Goal: Transaction & Acquisition: Subscribe to service/newsletter

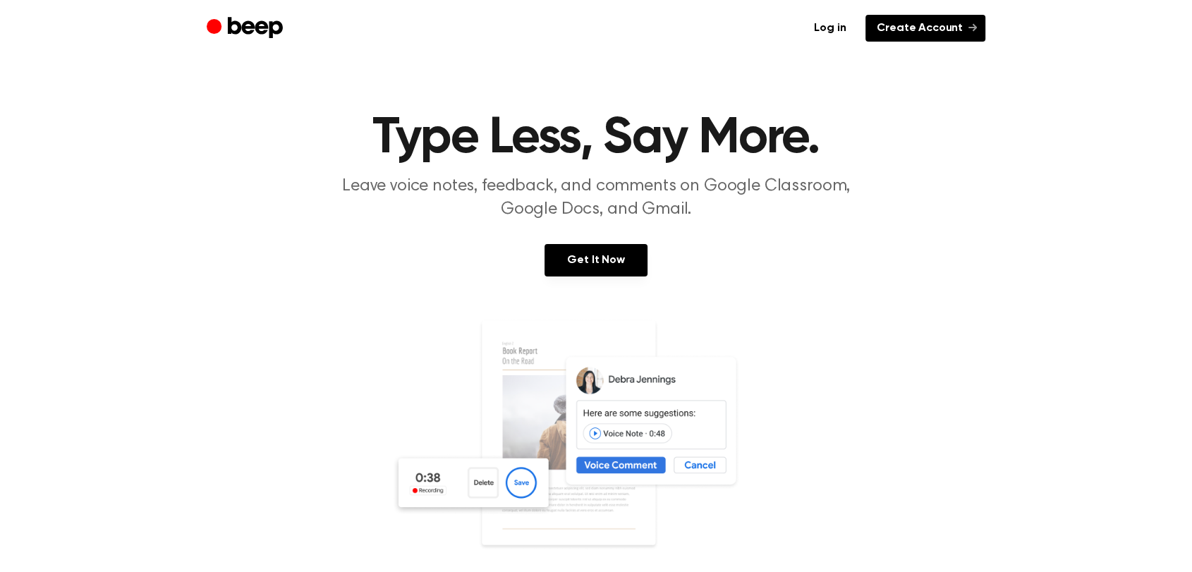
click at [912, 27] on link "Create Account" at bounding box center [925, 28] width 120 height 27
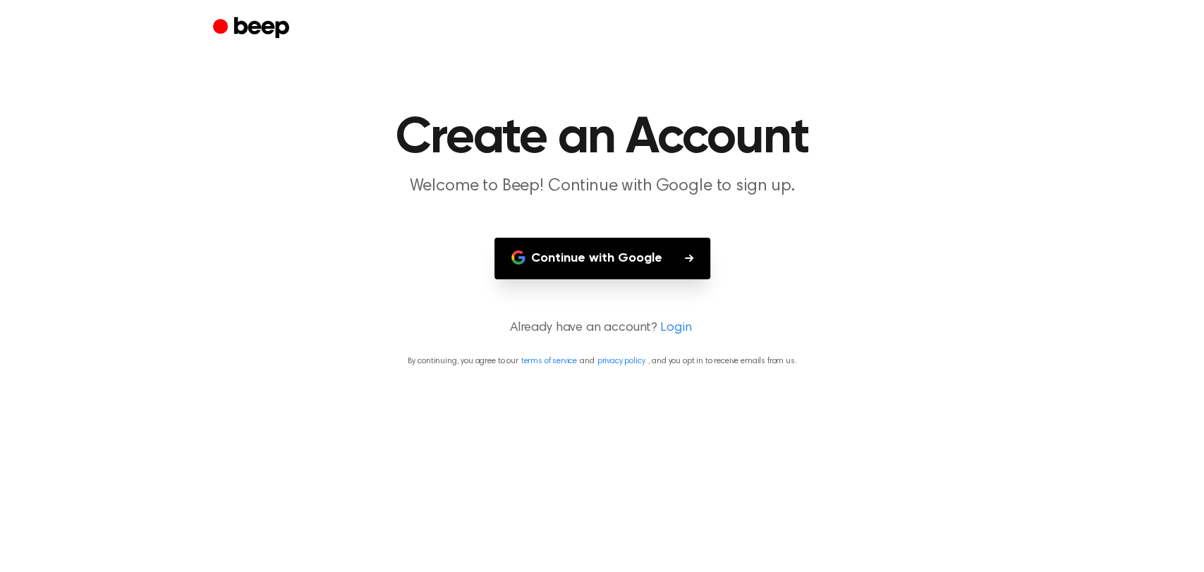
click at [601, 248] on button "Continue with Google" at bounding box center [602, 259] width 216 height 42
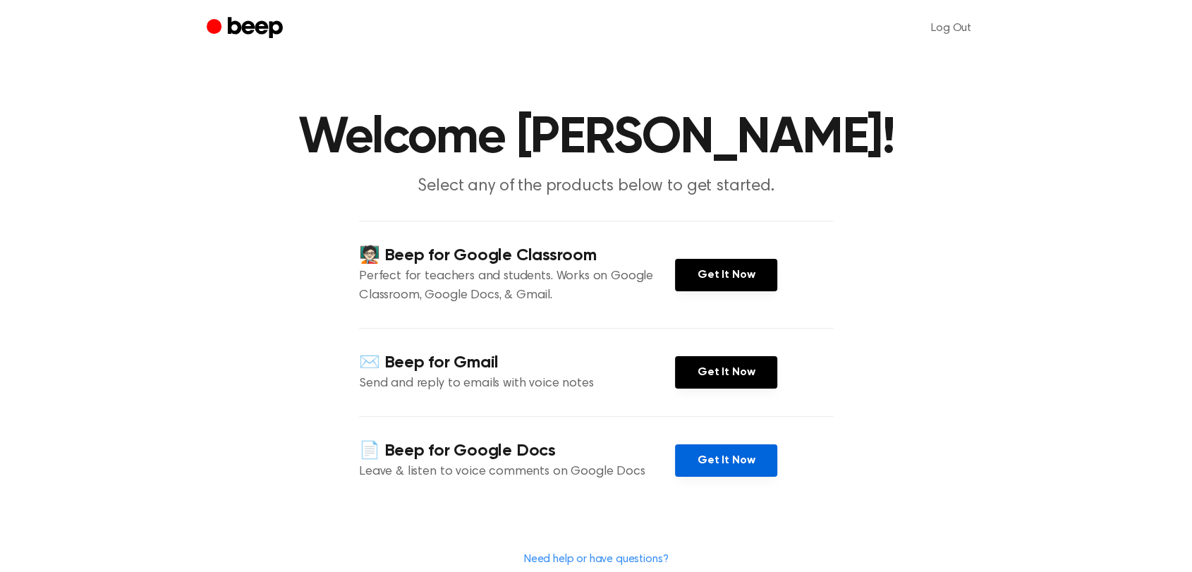
click at [704, 470] on link "Get It Now" at bounding box center [726, 460] width 102 height 32
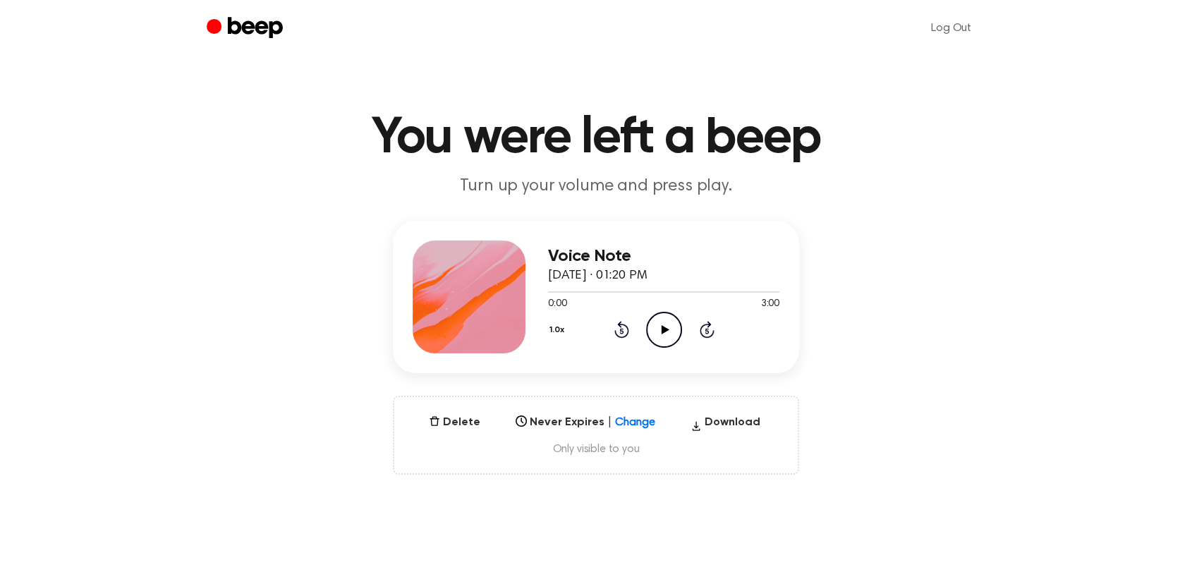
click at [660, 329] on icon "Play Audio" at bounding box center [664, 330] width 36 height 36
click at [708, 329] on icon at bounding box center [706, 329] width 15 height 17
click at [708, 329] on icon "Skip 5 seconds" at bounding box center [707, 329] width 16 height 18
click at [565, 324] on button "1.0x" at bounding box center [559, 330] width 22 height 24
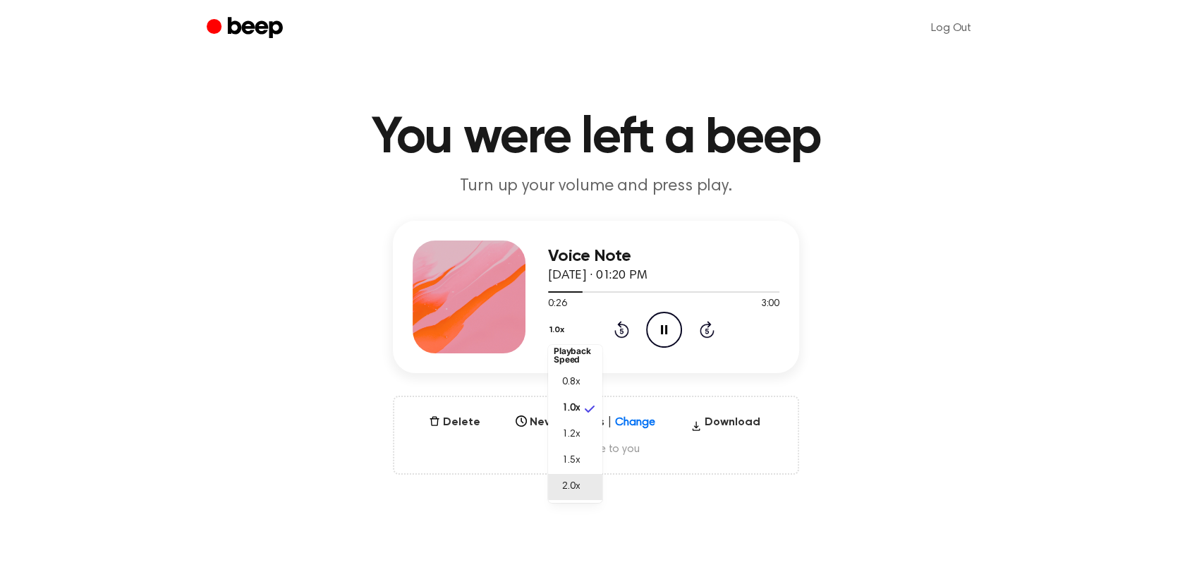
click at [569, 488] on span "2.0x" at bounding box center [571, 486] width 18 height 15
click at [661, 338] on icon "Pause Audio" at bounding box center [664, 330] width 36 height 36
click at [662, 334] on icon "Play Audio" at bounding box center [664, 330] width 36 height 36
click at [451, 429] on button "Delete" at bounding box center [454, 422] width 63 height 17
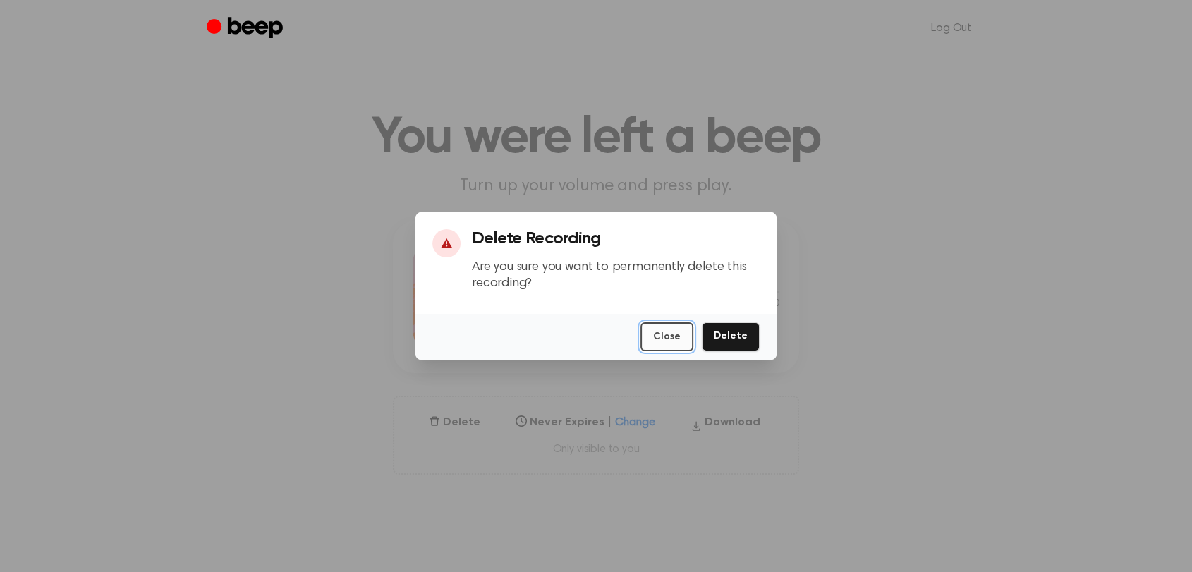
click at [660, 343] on button "Close" at bounding box center [666, 336] width 53 height 29
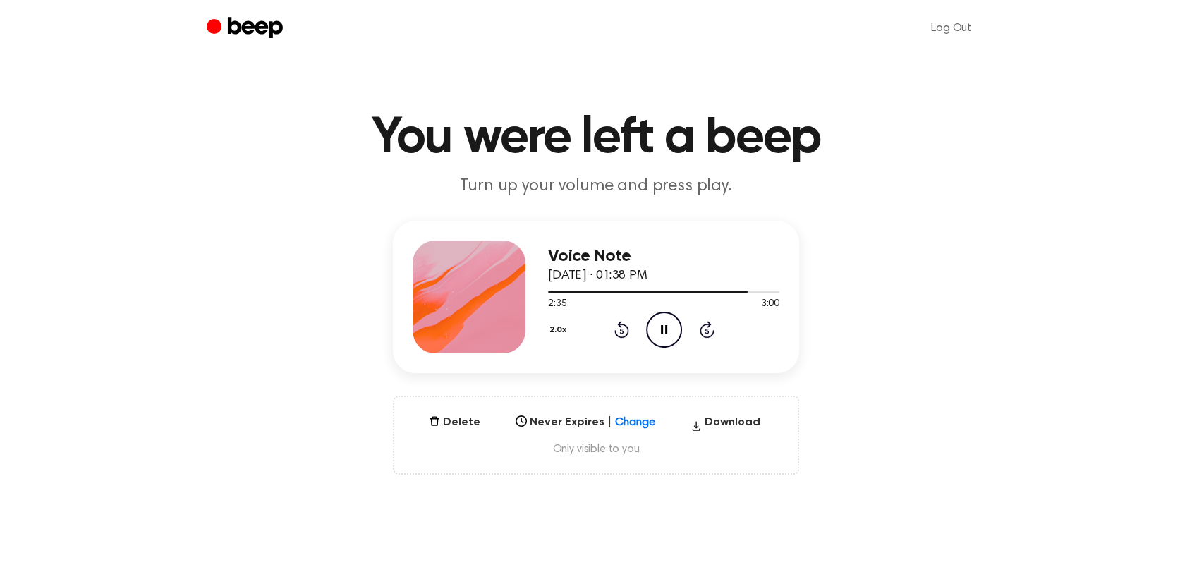
click at [649, 329] on icon "Pause Audio" at bounding box center [664, 330] width 36 height 36
